Goal: Information Seeking & Learning: Find specific fact

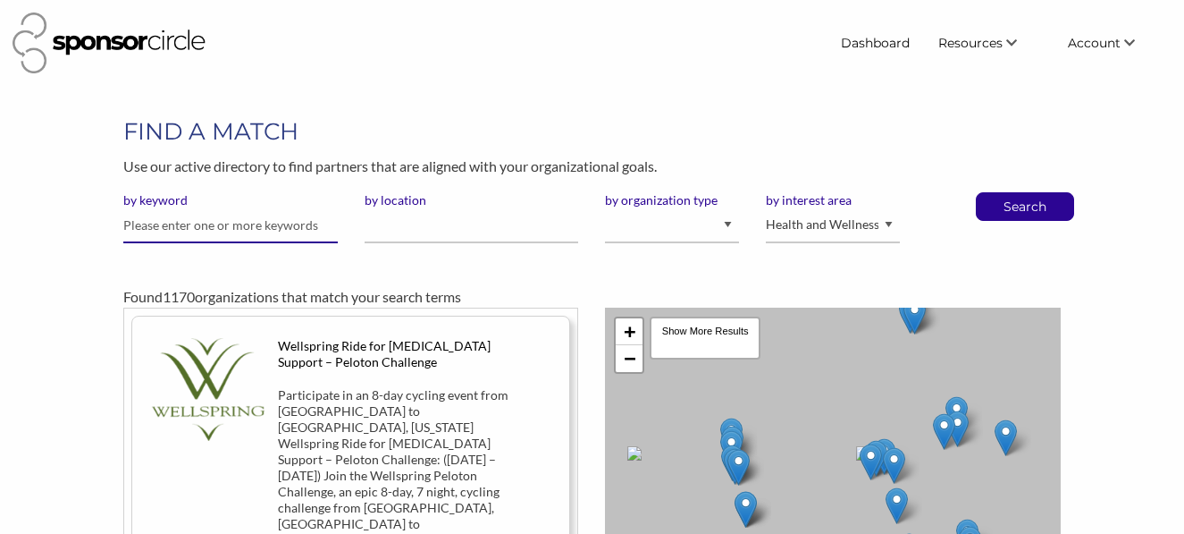
click at [247, 226] on input "text" at bounding box center [230, 225] width 215 height 35
type input "doordash"
click at [1013, 205] on p "Search" at bounding box center [1025, 206] width 59 height 27
click at [889, 223] on select "Animal Welfare Arts and Culture Business and Entrepreneurship Community Diversi…" at bounding box center [833, 225] width 134 height 35
click at [605, 48] on div at bounding box center [419, 43] width 813 height 61
